Goal: Task Accomplishment & Management: Manage account settings

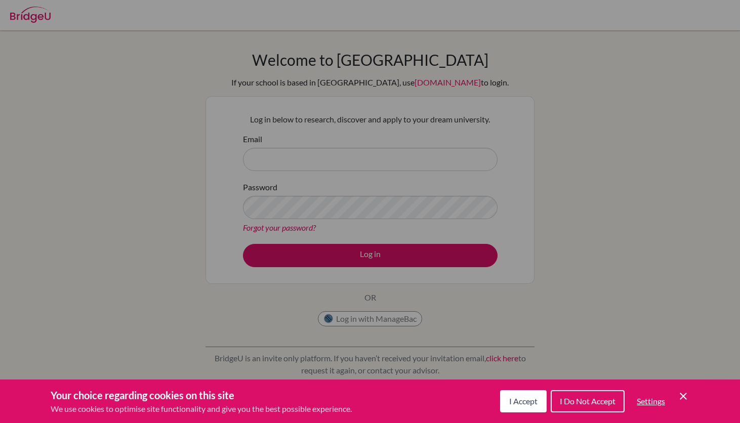
click at [532, 401] on span "I Accept" at bounding box center [523, 401] width 28 height 10
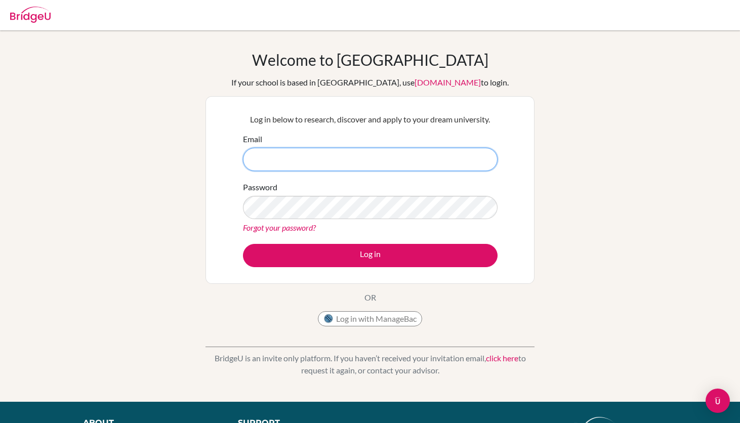
click at [370, 152] on input "Email" at bounding box center [370, 159] width 255 height 23
type input "[EMAIL_ADDRESS][DOMAIN_NAME]"
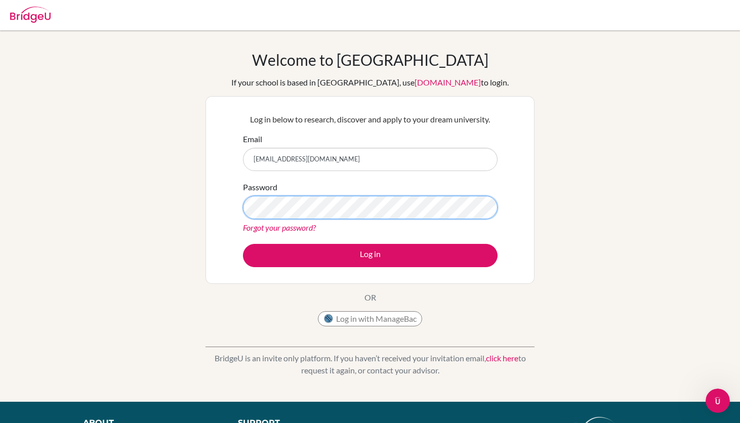
click at [243, 244] on button "Log in" at bounding box center [370, 255] width 255 height 23
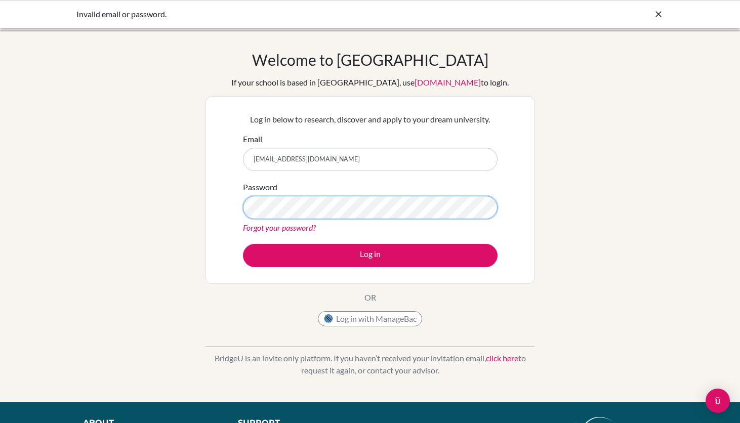
click at [243, 244] on button "Log in" at bounding box center [370, 255] width 255 height 23
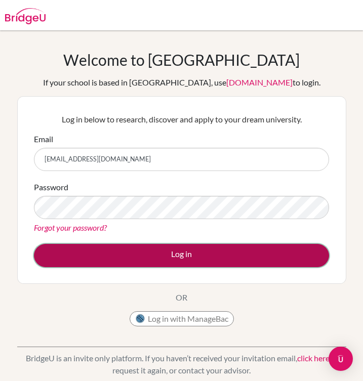
click at [133, 263] on button "Log in" at bounding box center [181, 255] width 295 height 23
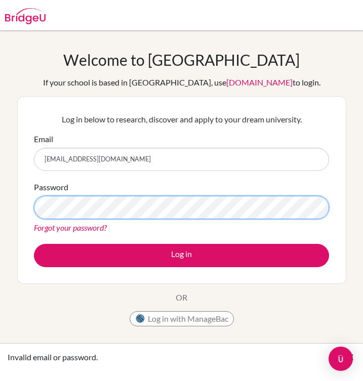
click at [34, 244] on button "Log in" at bounding box center [181, 255] width 295 height 23
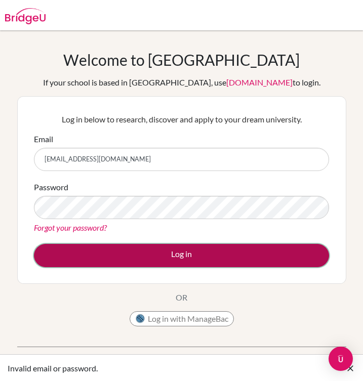
click at [150, 262] on button "Log in" at bounding box center [181, 255] width 295 height 23
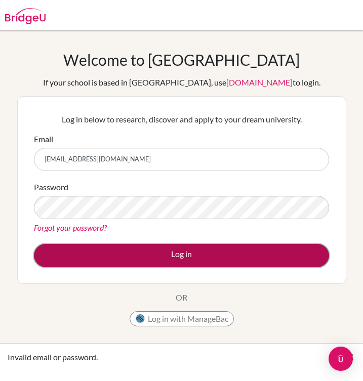
click at [135, 262] on button "Log in" at bounding box center [181, 255] width 295 height 23
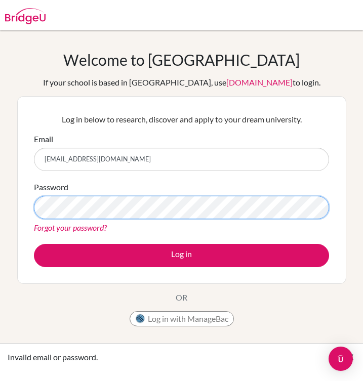
click at [34, 244] on button "Log in" at bounding box center [181, 255] width 295 height 23
